Goal: Information Seeking & Learning: Find specific page/section

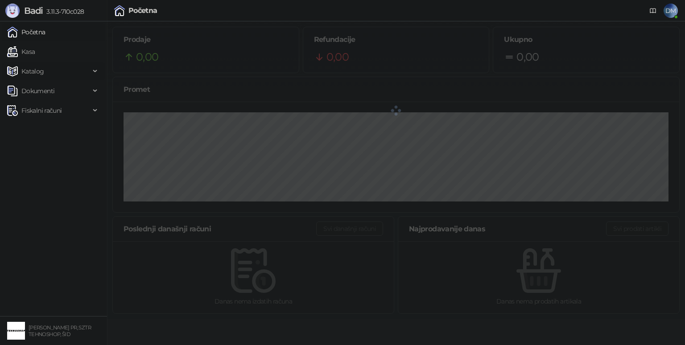
click at [95, 69] on div "Katalog" at bounding box center [54, 71] width 104 height 18
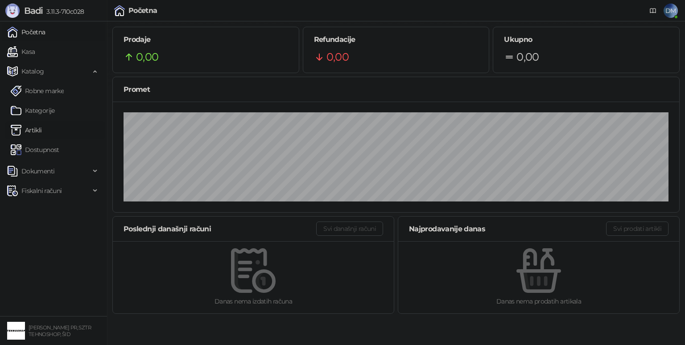
click at [42, 128] on link "Artikli" at bounding box center [26, 130] width 31 height 18
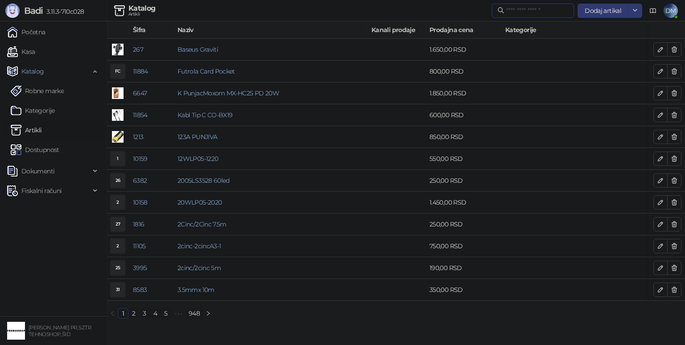
click at [533, 9] on input "text" at bounding box center [537, 11] width 62 height 10
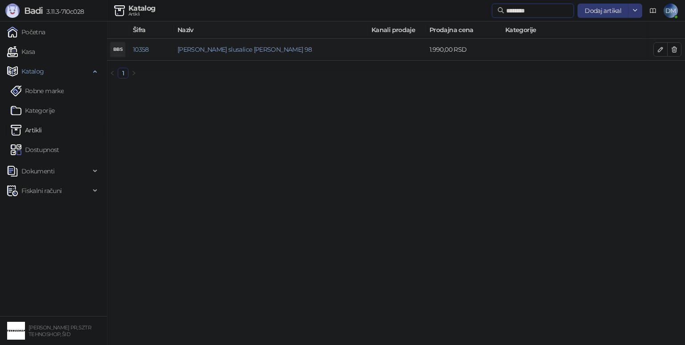
type input "********"
